Goal: Task Accomplishment & Management: Manage account settings

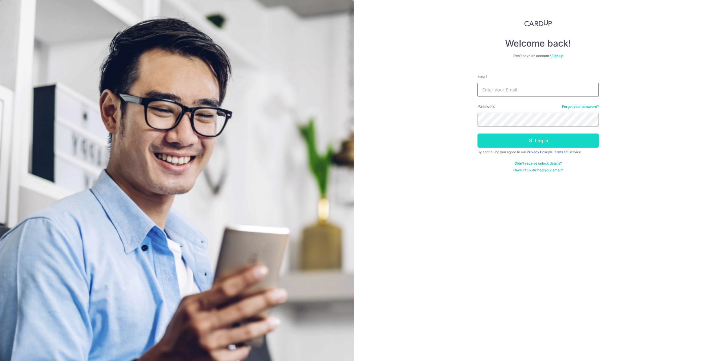
type input "[PERSON_NAME][EMAIL_ADDRESS][DOMAIN_NAME]"
click at [511, 141] on button "Log in" at bounding box center [538, 140] width 121 height 14
